Goal: Task Accomplishment & Management: Manage account settings

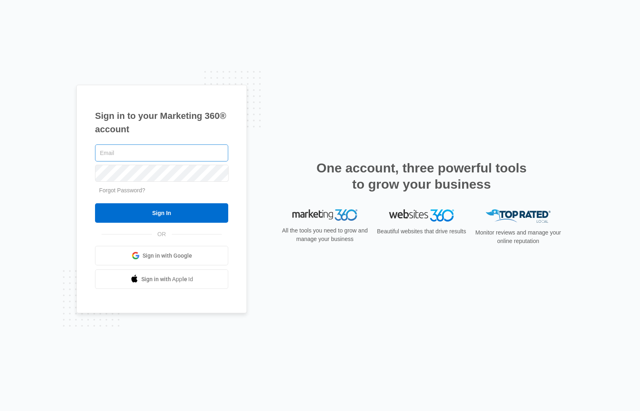
click at [134, 151] on input "text" at bounding box center [161, 153] width 133 height 17
click at [102, 153] on input "text" at bounding box center [161, 153] width 133 height 17
type input "[EMAIL_ADDRESS][DOMAIN_NAME]"
click at [95, 203] on input "Sign In" at bounding box center [161, 212] width 133 height 19
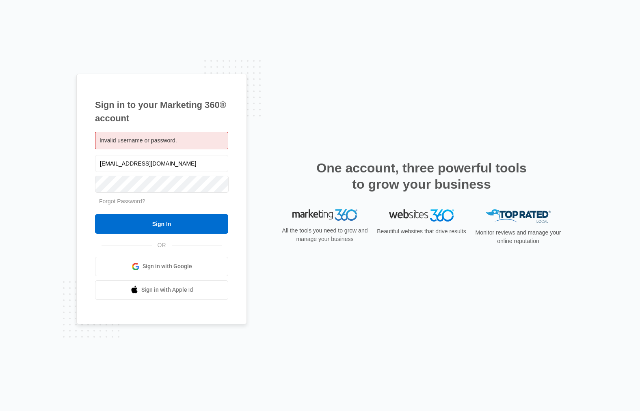
click at [145, 268] on span "Sign in with Google" at bounding box center [168, 266] width 50 height 9
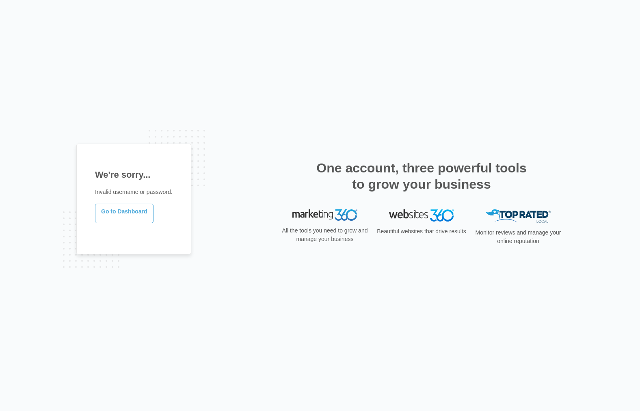
click at [136, 212] on link "Go to Dashboard" at bounding box center [124, 213] width 58 height 19
click at [123, 217] on link "Go to Dashboard" at bounding box center [124, 213] width 58 height 19
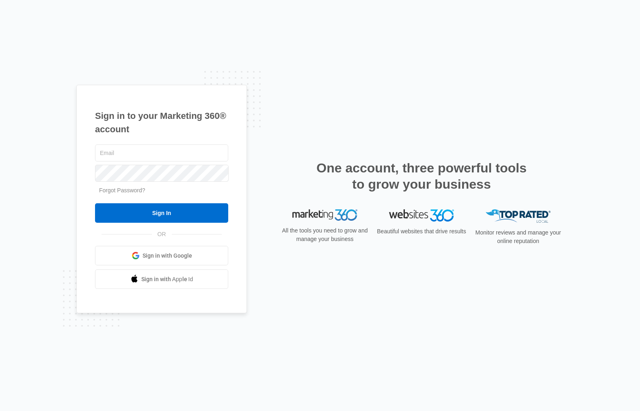
click at [121, 190] on link "Forgot Password?" at bounding box center [122, 190] width 46 height 6
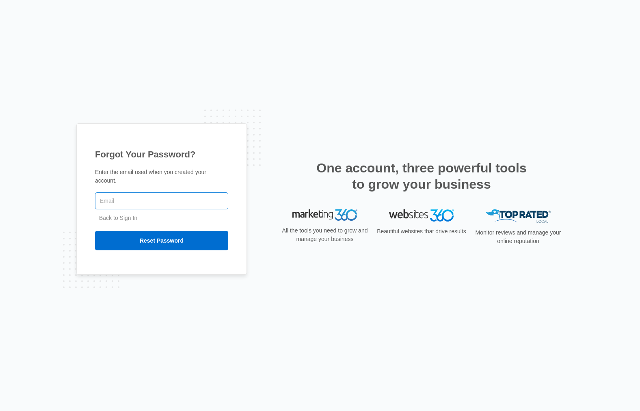
click at [128, 198] on input "text" at bounding box center [161, 200] width 133 height 17
type input "[EMAIL_ADDRESS][DOMAIN_NAME]"
click at [95, 231] on input "Reset Password" at bounding box center [161, 240] width 133 height 19
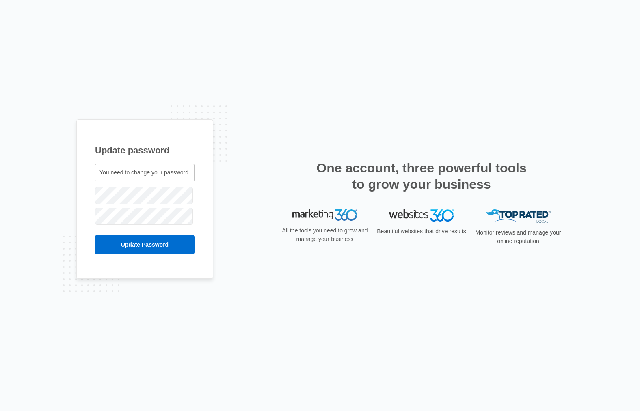
click at [95, 235] on input "Update Password" at bounding box center [144, 244] width 99 height 19
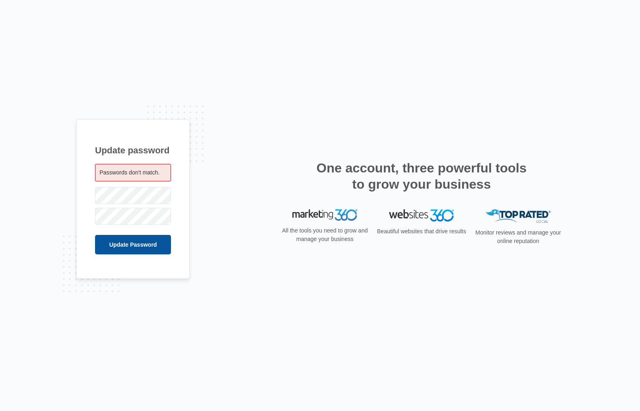
click at [143, 239] on input "Update Password" at bounding box center [133, 244] width 76 height 19
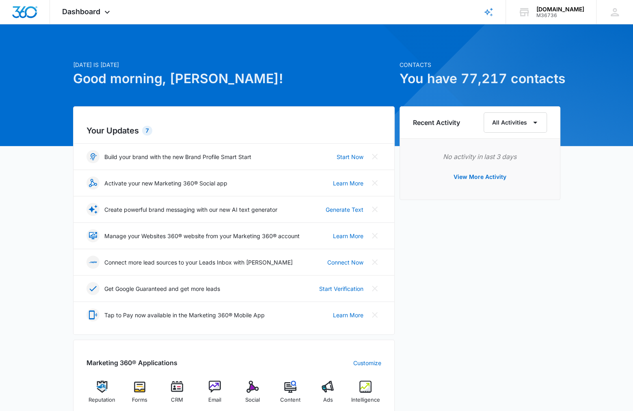
click at [618, 237] on div "[DATE] is [DATE] Good morning, [PERSON_NAME]! Contacts You have 77,217 contacts…" at bounding box center [316, 358] width 633 height 646
